Goal: Consume media (video, audio)

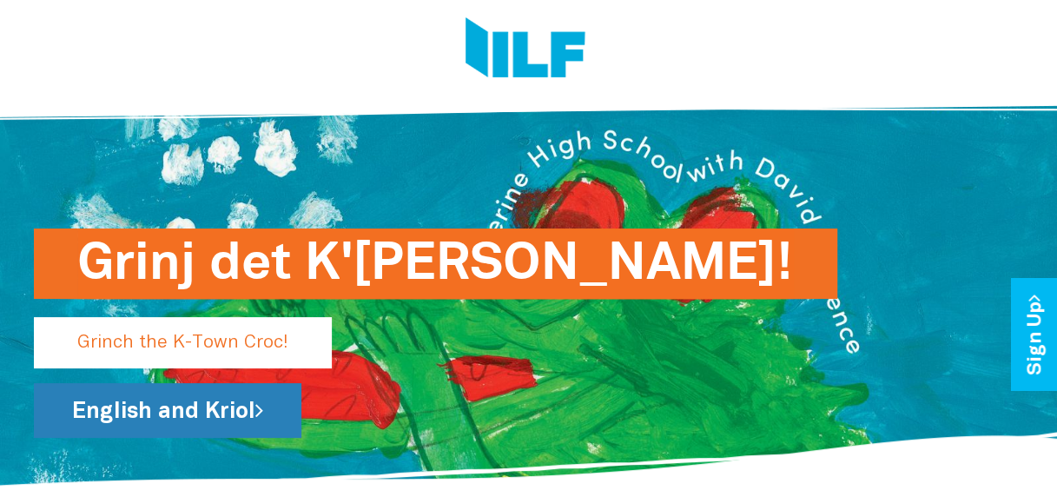
click at [168, 412] on link "English and Kriol" at bounding box center [168, 410] width 268 height 55
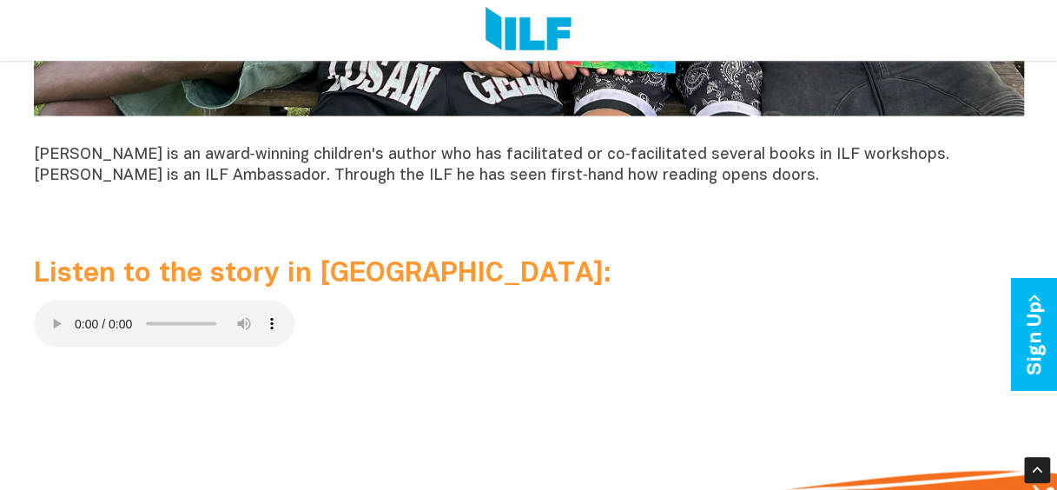
scroll to position [1606, 0]
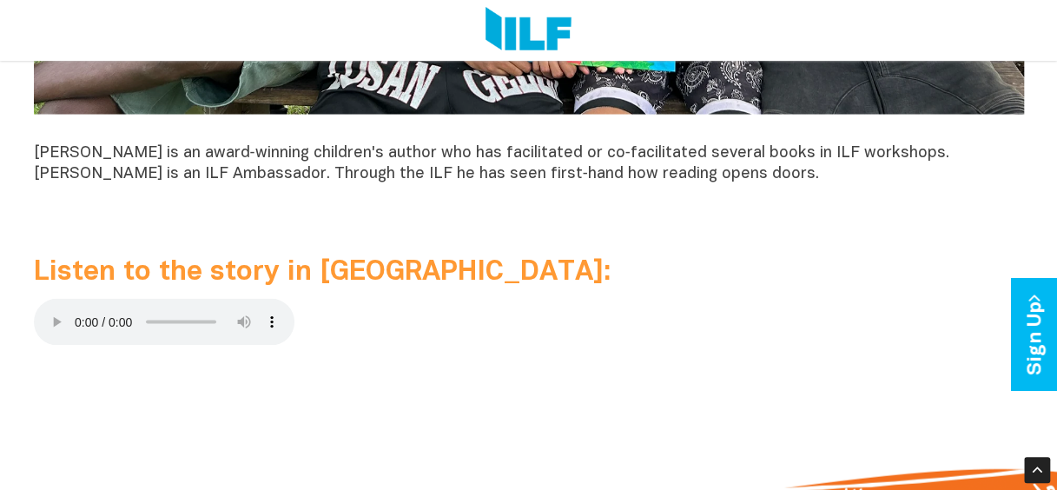
click at [414, 318] on p at bounding box center [529, 326] width 990 height 54
click at [195, 281] on span "Listen to the story in [GEOGRAPHIC_DATA]:" at bounding box center [322, 272] width 577 height 25
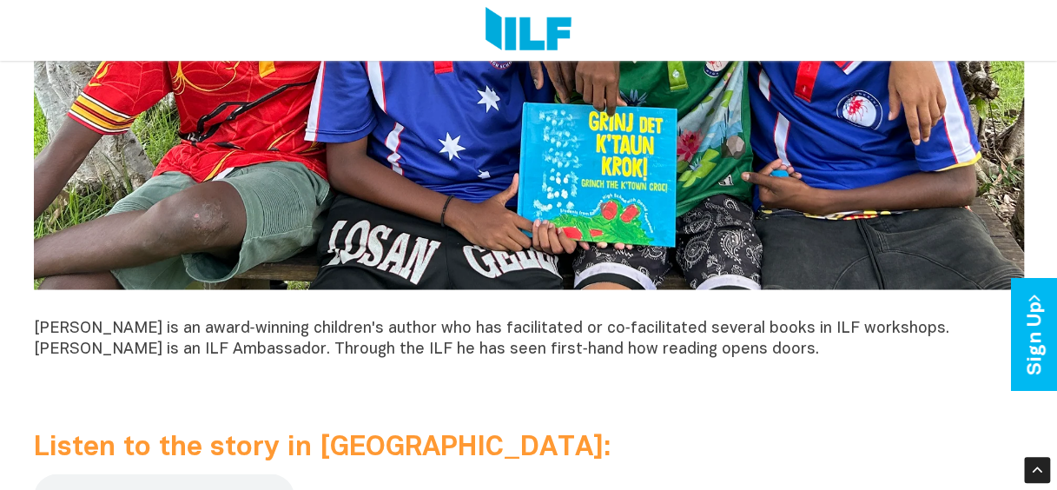
scroll to position [1391, 0]
